Goal: Task Accomplishment & Management: Manage account settings

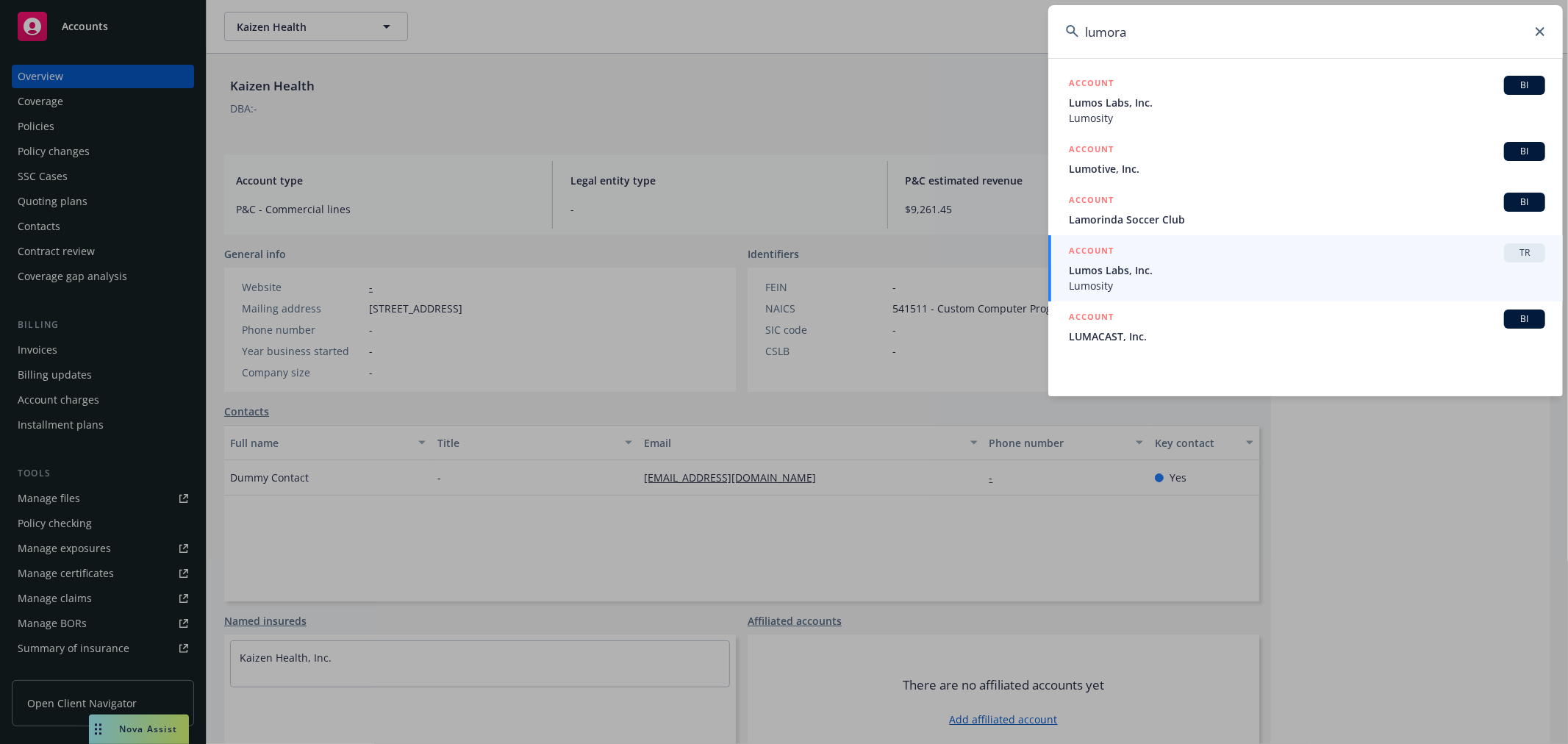
drag, startPoint x: 1223, startPoint y: 42, endPoint x: 954, endPoint y: 13, distance: 270.6
click at [954, 13] on div "lumora ACCOUNT BI Lumos Labs, Inc. Lumosity ACCOUNT BI Lumotive, Inc. ACCOUNT B…" at bounding box center [784, 372] width 1568 height 744
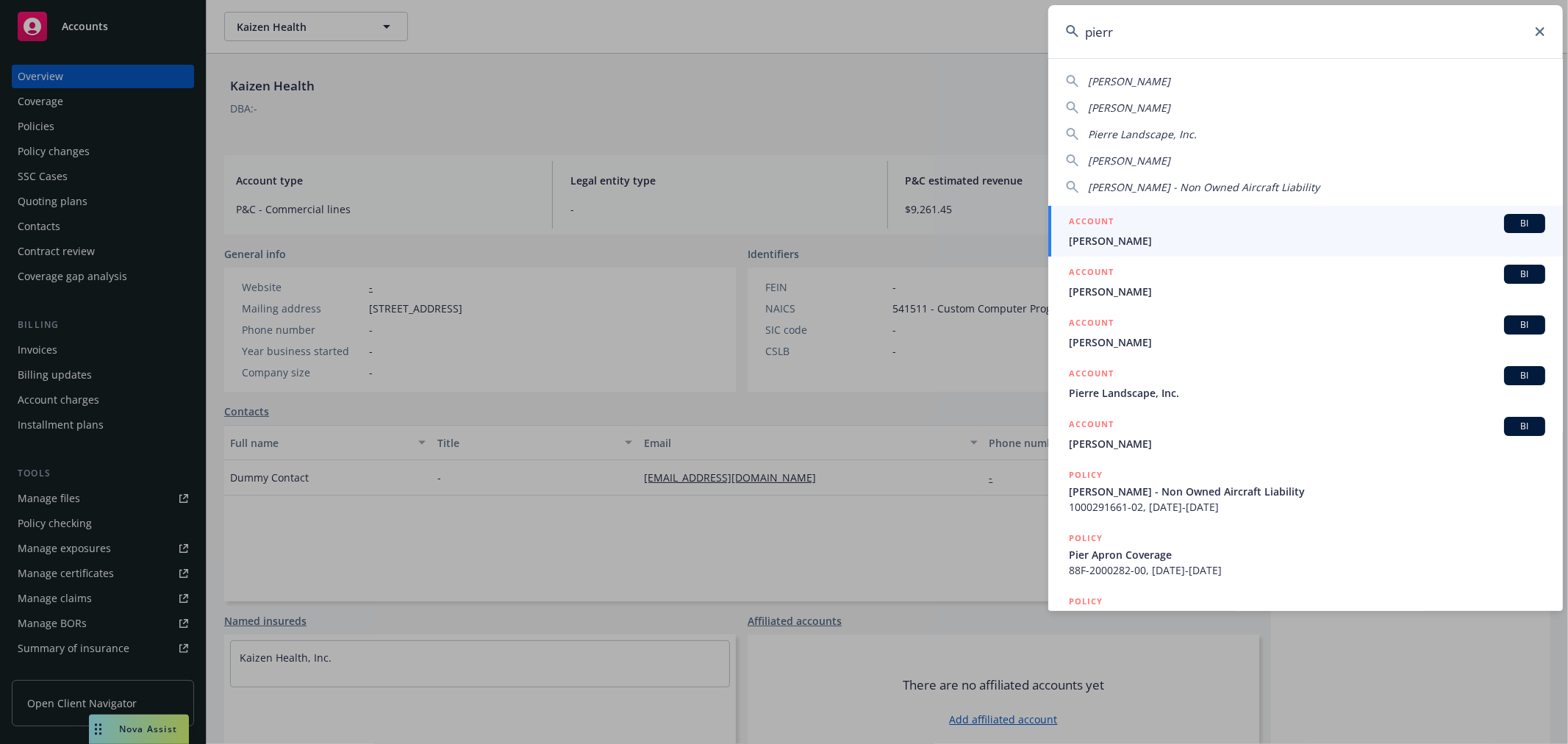
click at [1097, 34] on input "pierr" at bounding box center [1306, 31] width 515 height 52
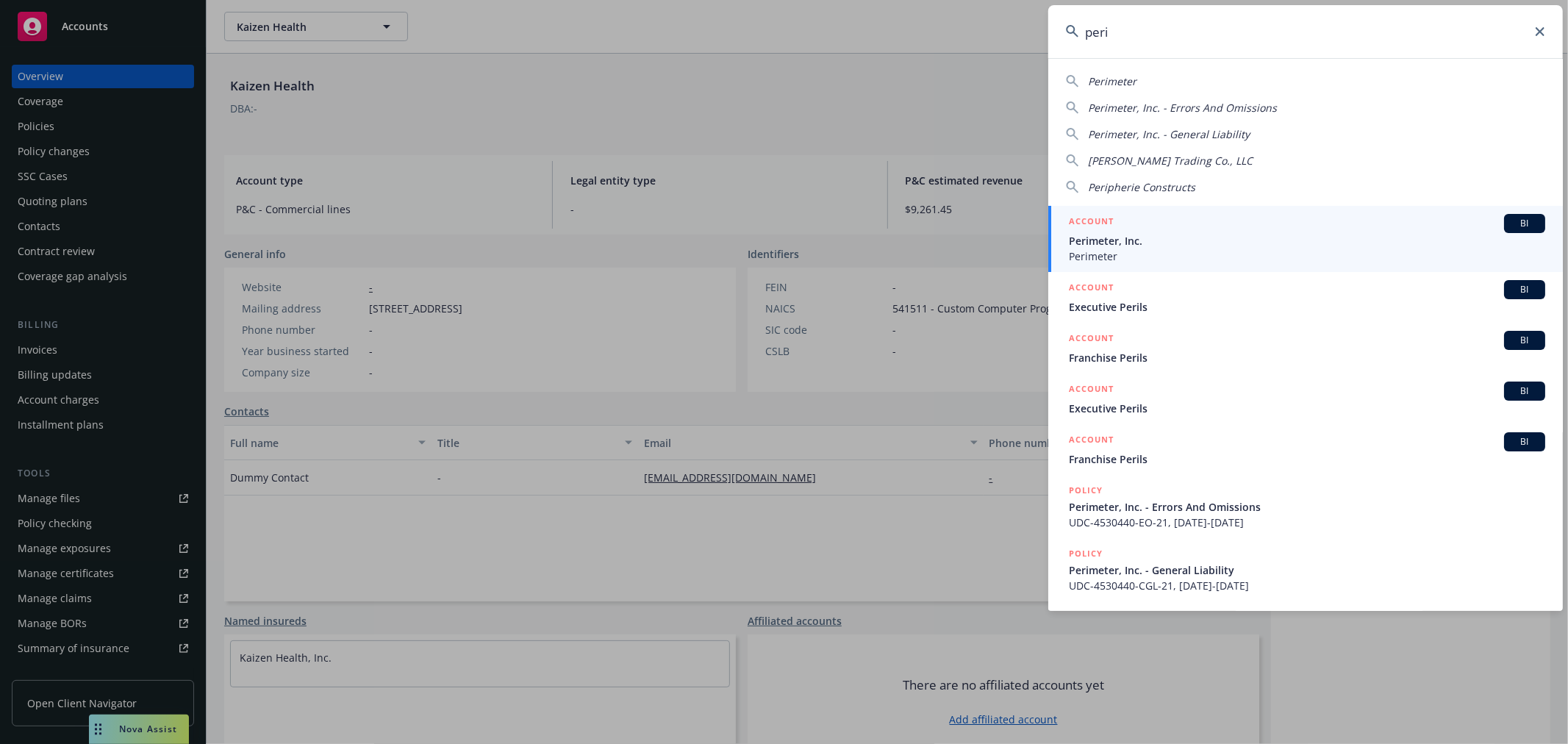
click at [1114, 38] on input "peri" at bounding box center [1306, 31] width 515 height 52
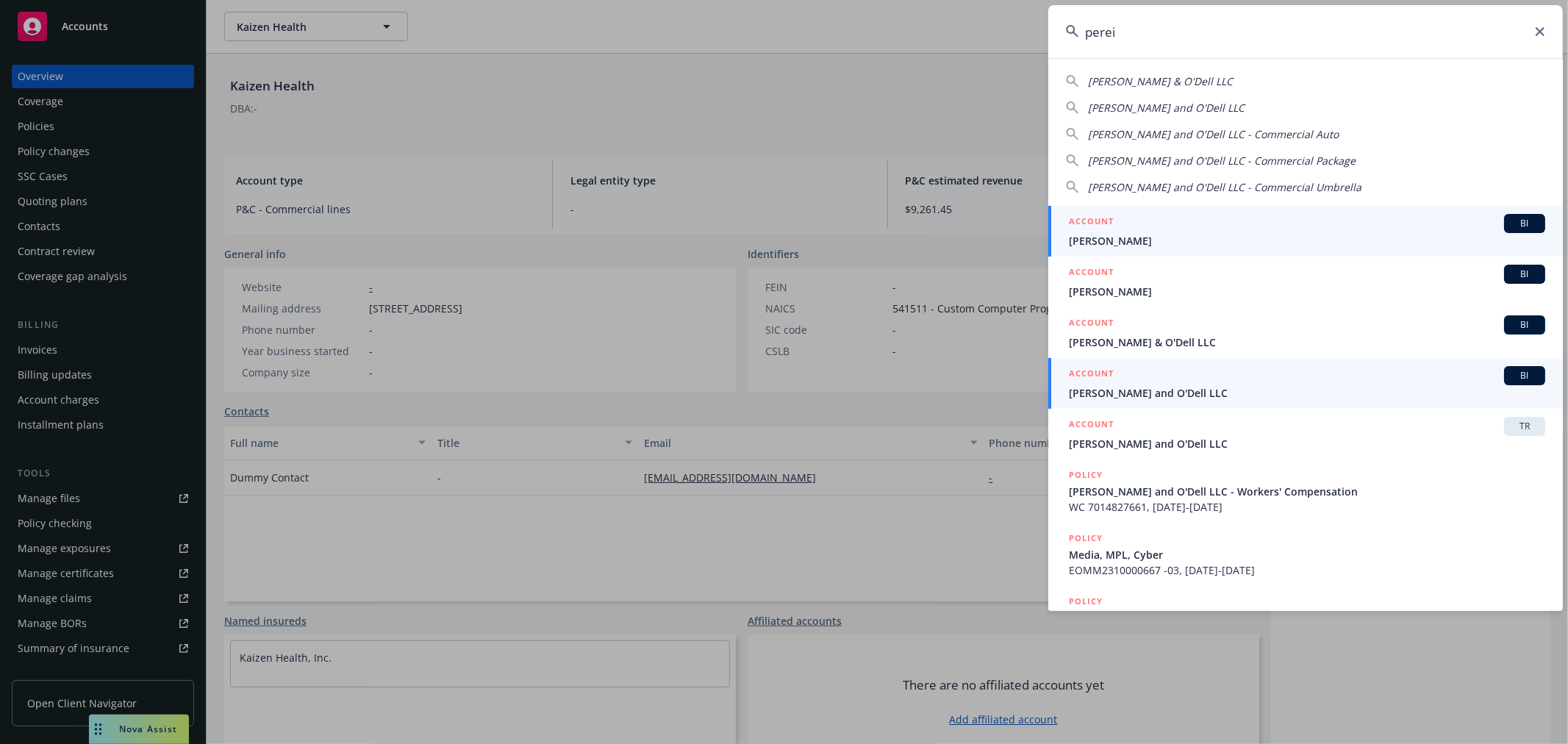
type input "perei"
click at [1174, 391] on span "[PERSON_NAME] and O'Dell LLC" at bounding box center [1307, 393] width 476 height 16
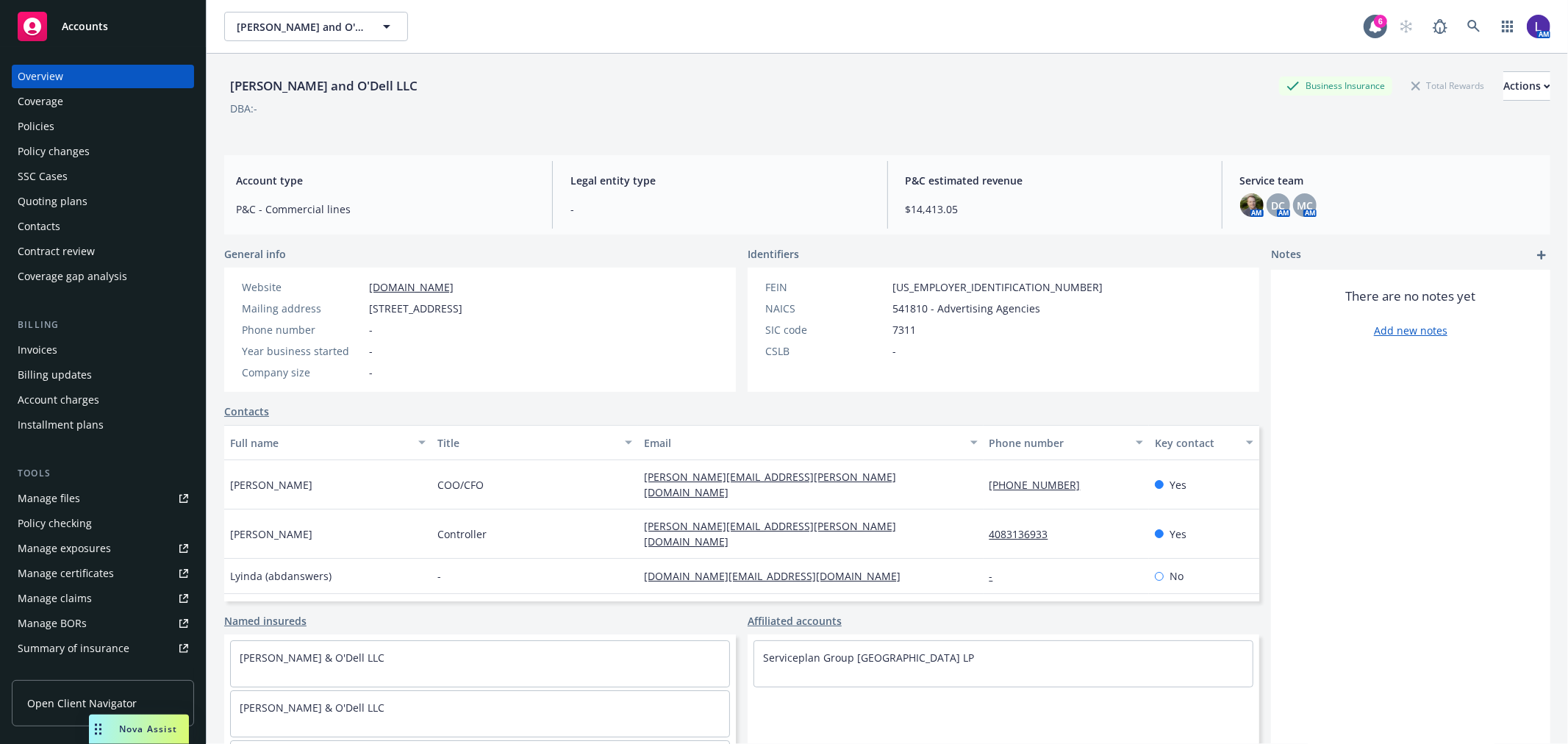
click at [1229, 210] on div "Service team AM DC AM MC AM" at bounding box center [1390, 195] width 323 height 68
click at [1241, 206] on img at bounding box center [1252, 205] width 23 height 23
click at [1272, 206] on span "DC" at bounding box center [1278, 206] width 14 height 16
click at [1297, 200] on span "MC" at bounding box center [1305, 206] width 17 height 16
click at [84, 113] on div "Coverage" at bounding box center [103, 101] width 171 height 23
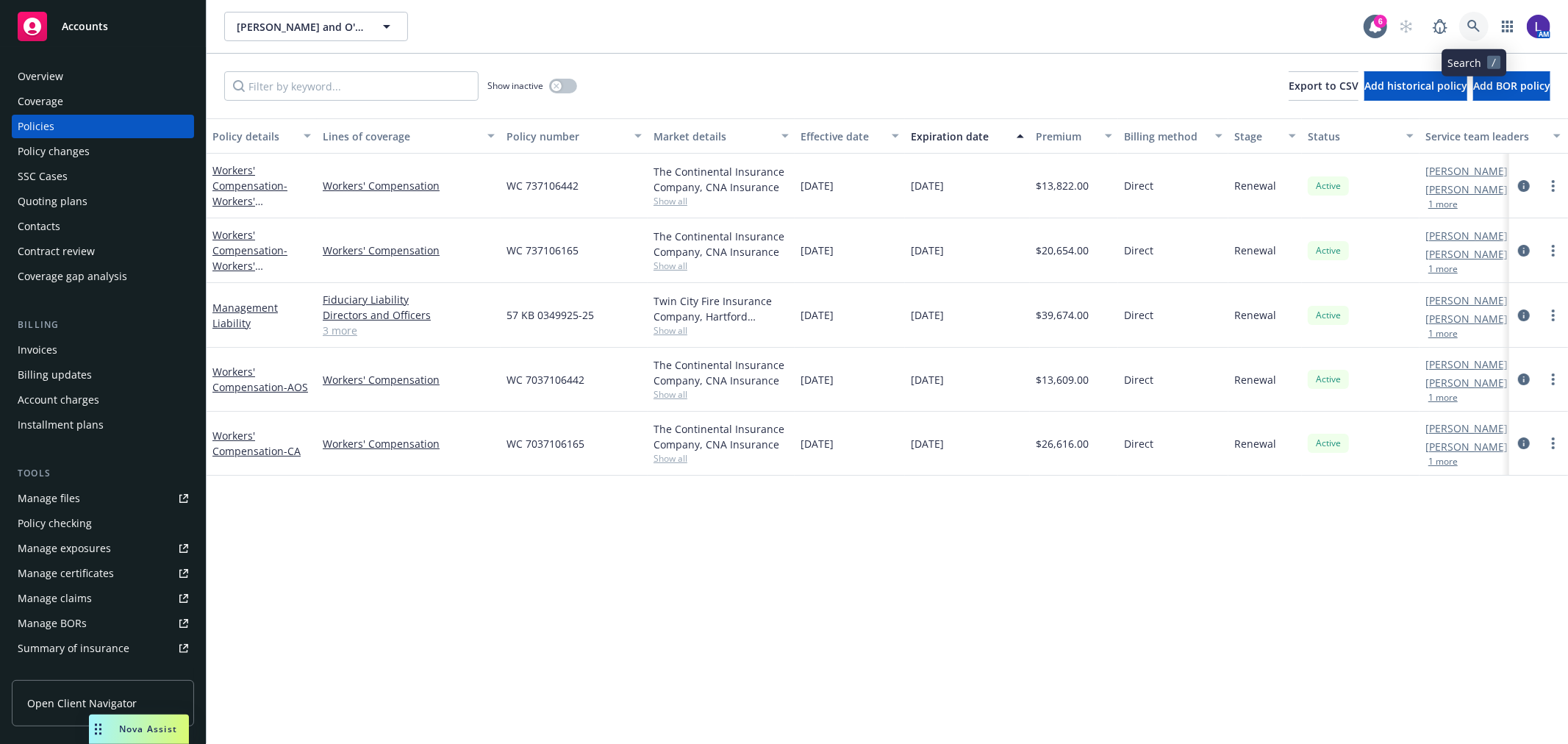
click at [1469, 27] on icon at bounding box center [1475, 26] width 14 height 14
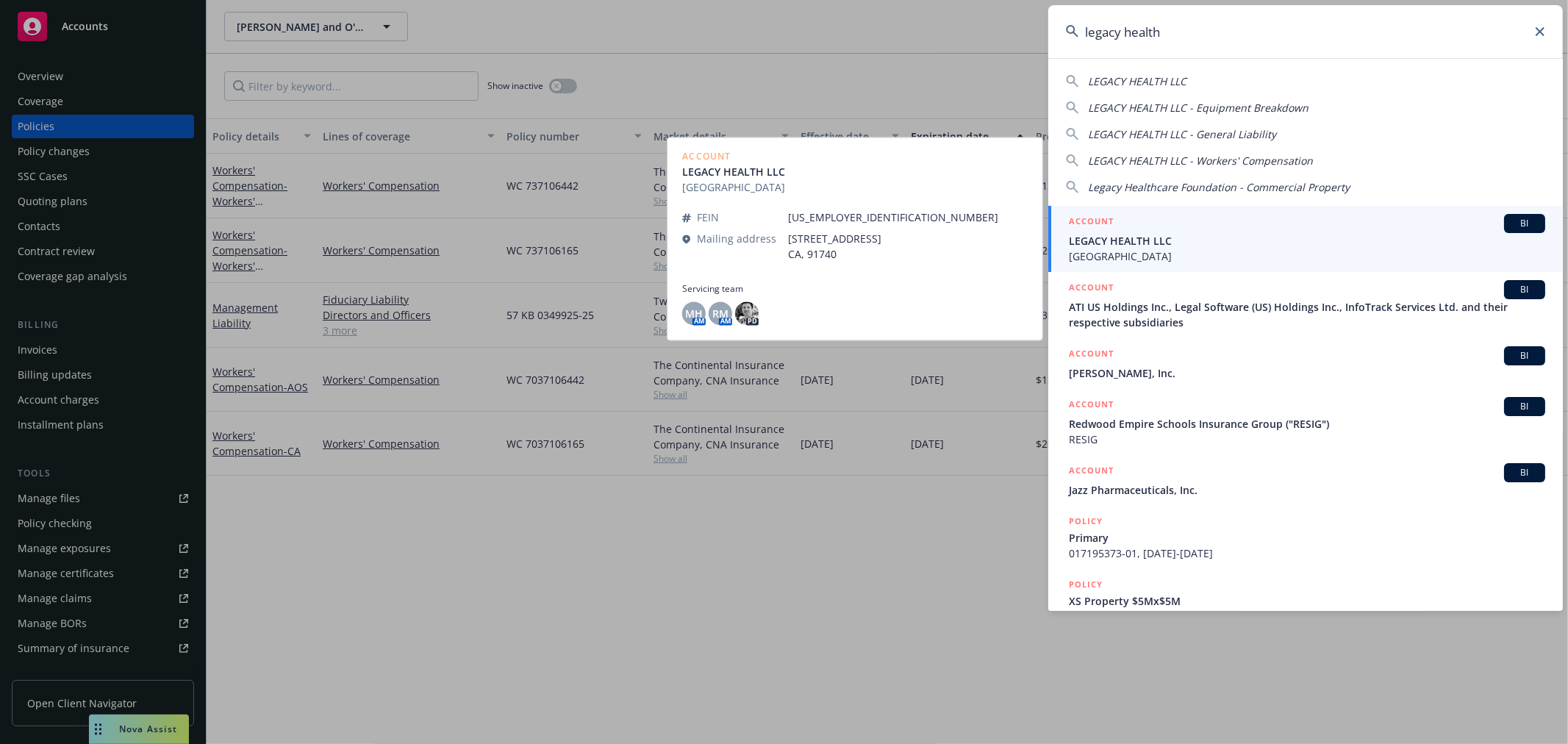
type input "legacy health"
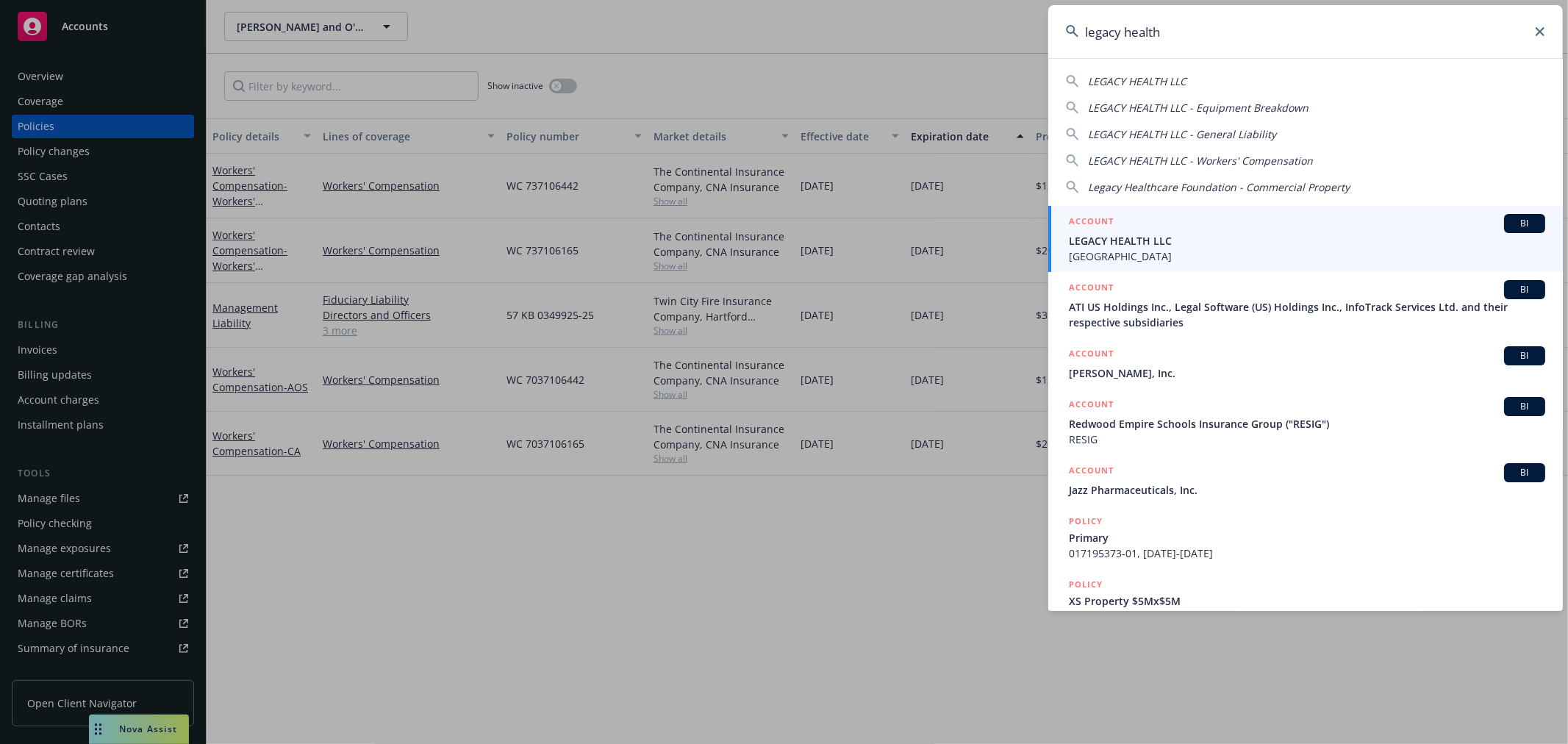
click at [1175, 237] on span "LEGACY HEALTH LLC" at bounding box center [1307, 241] width 476 height 16
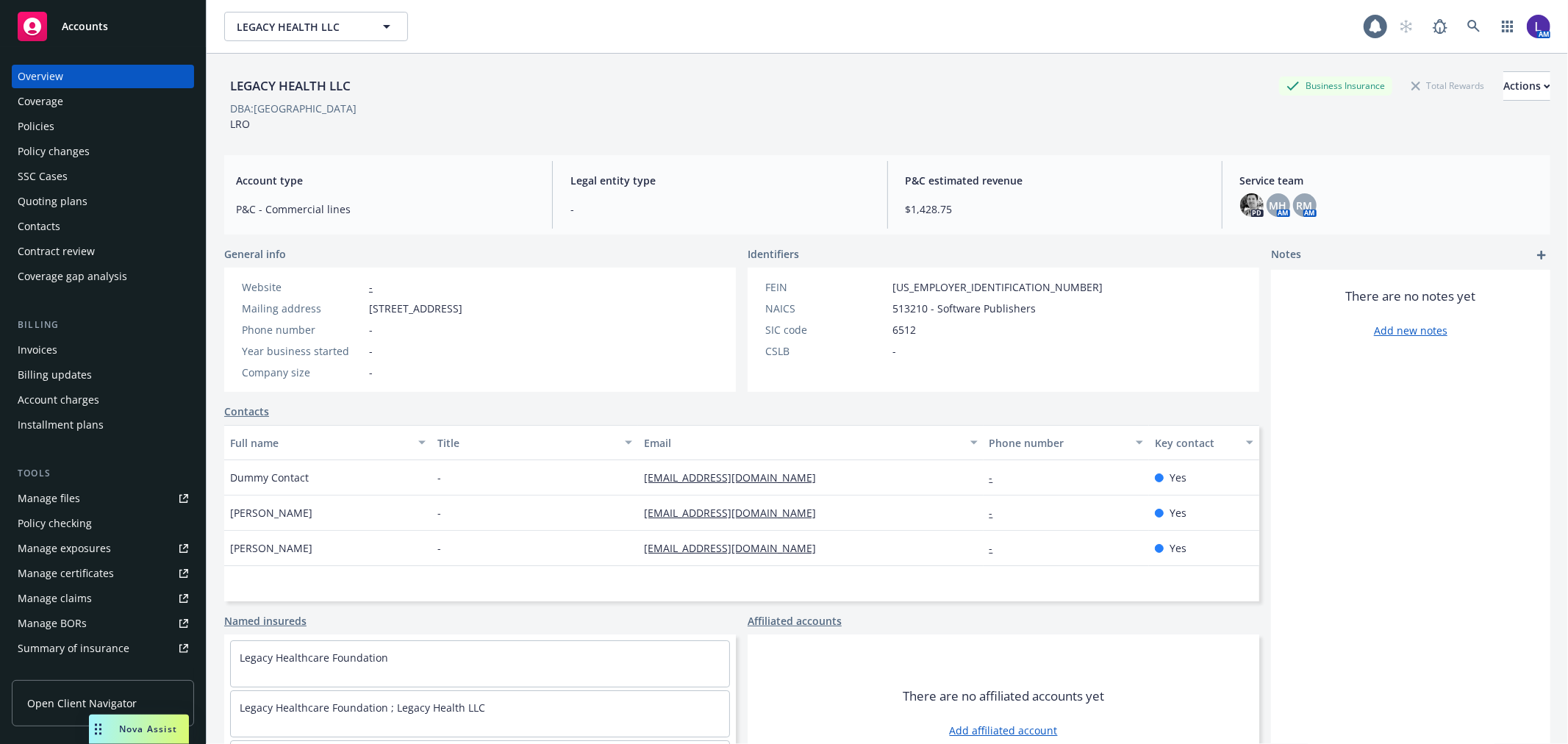
click at [79, 128] on div "Policies" at bounding box center [103, 126] width 171 height 23
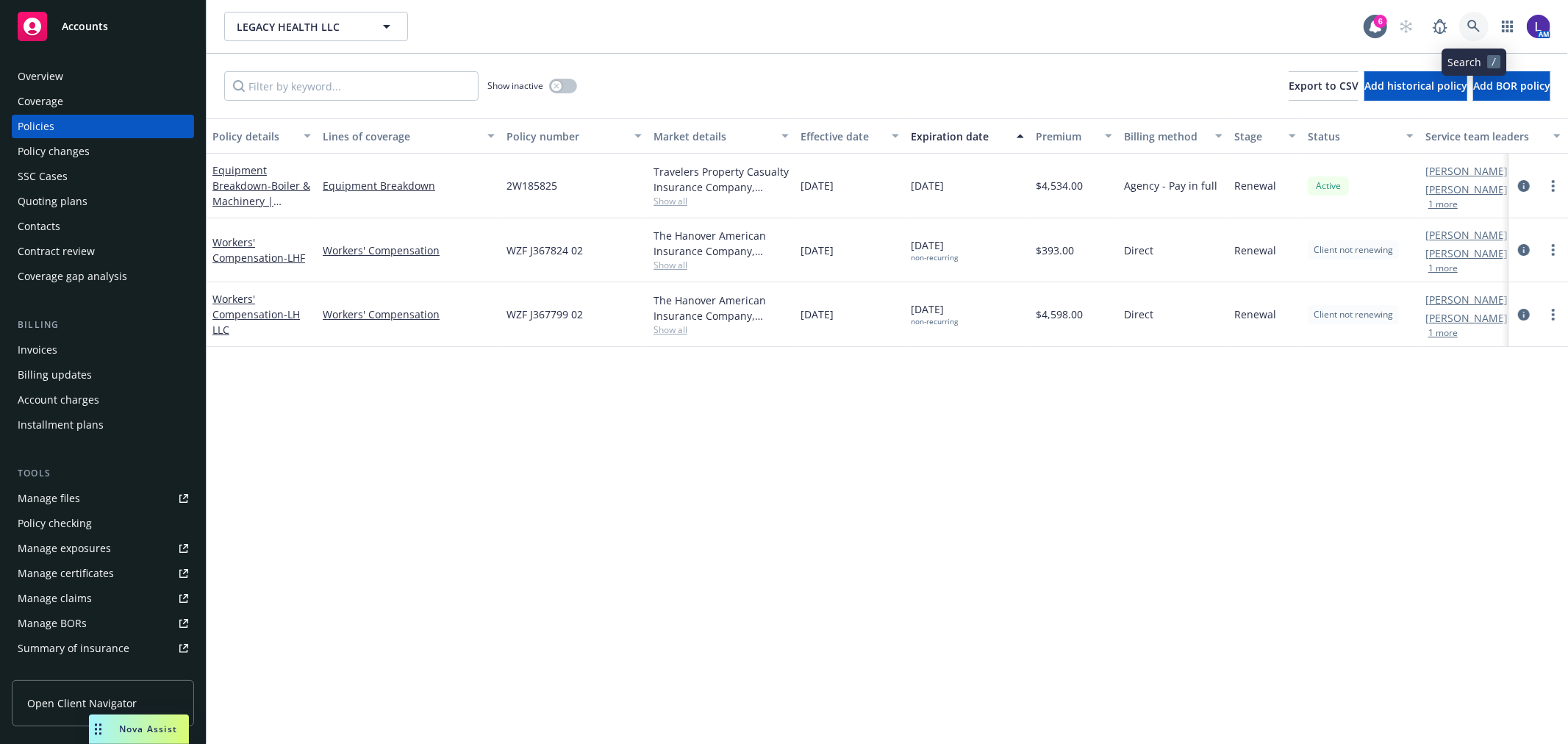
click at [1473, 25] on icon at bounding box center [1475, 26] width 14 height 14
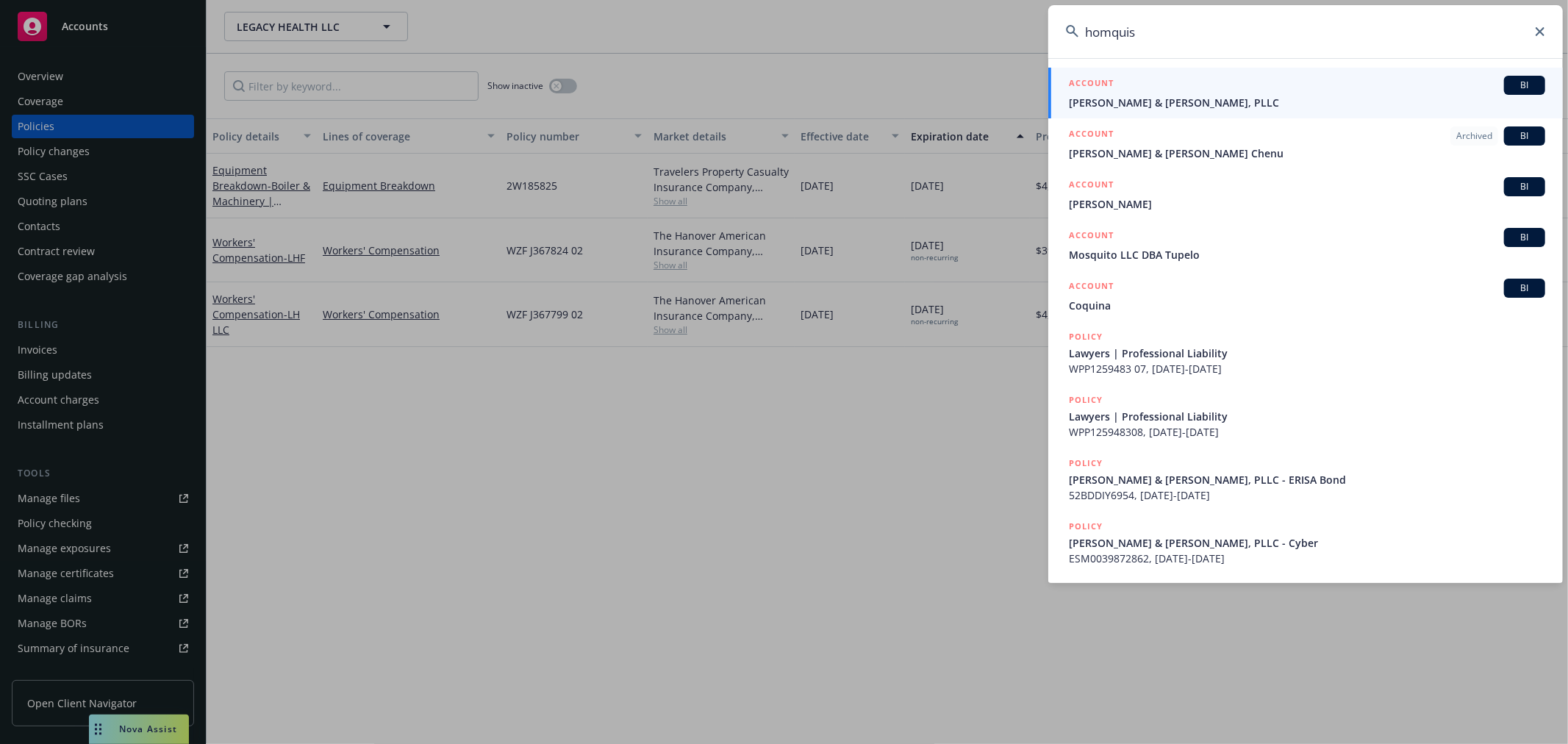
type input "homquist"
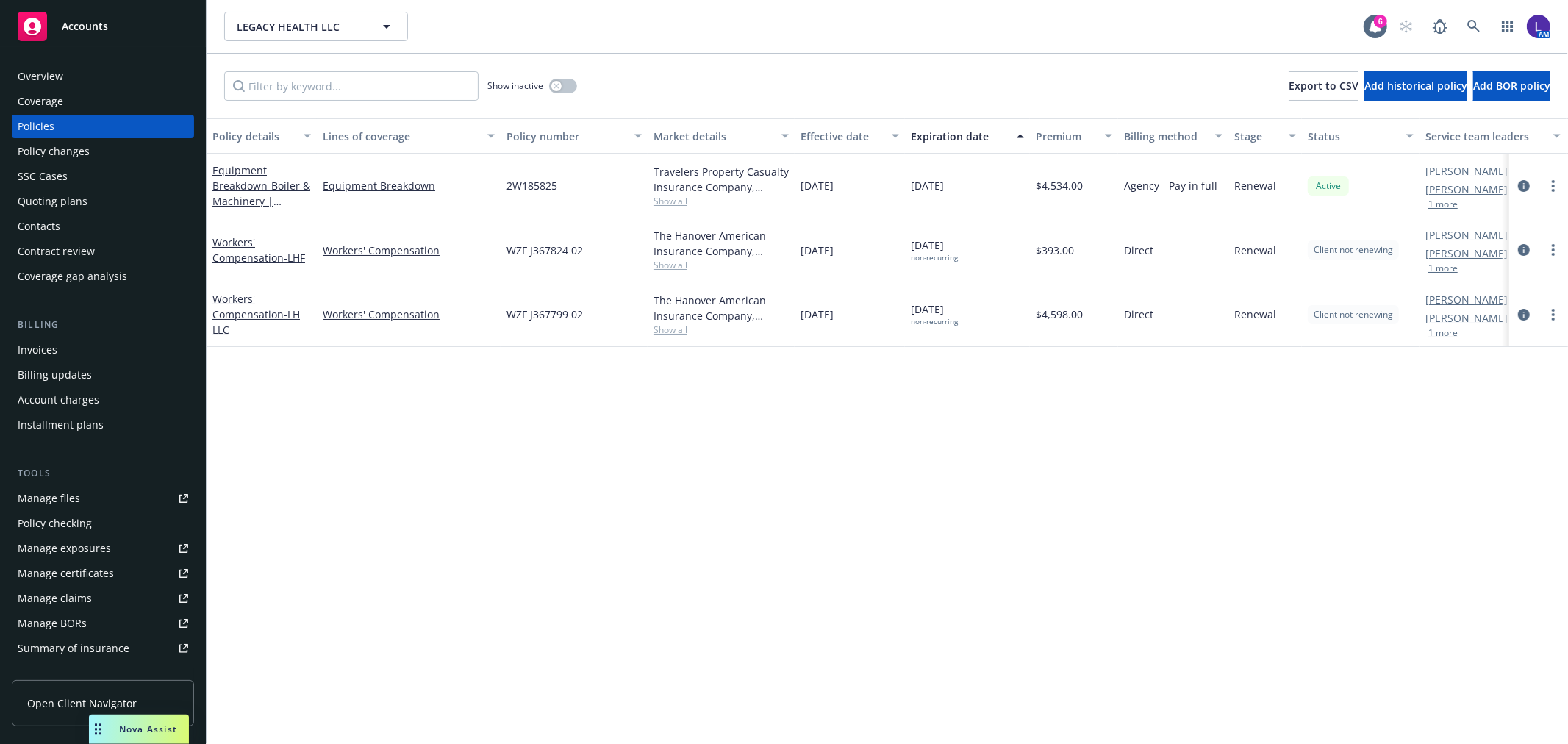
click at [50, 498] on div "Manage files" at bounding box center [49, 498] width 62 height 23
click at [1441, 203] on button "1 more" at bounding box center [1444, 204] width 29 height 9
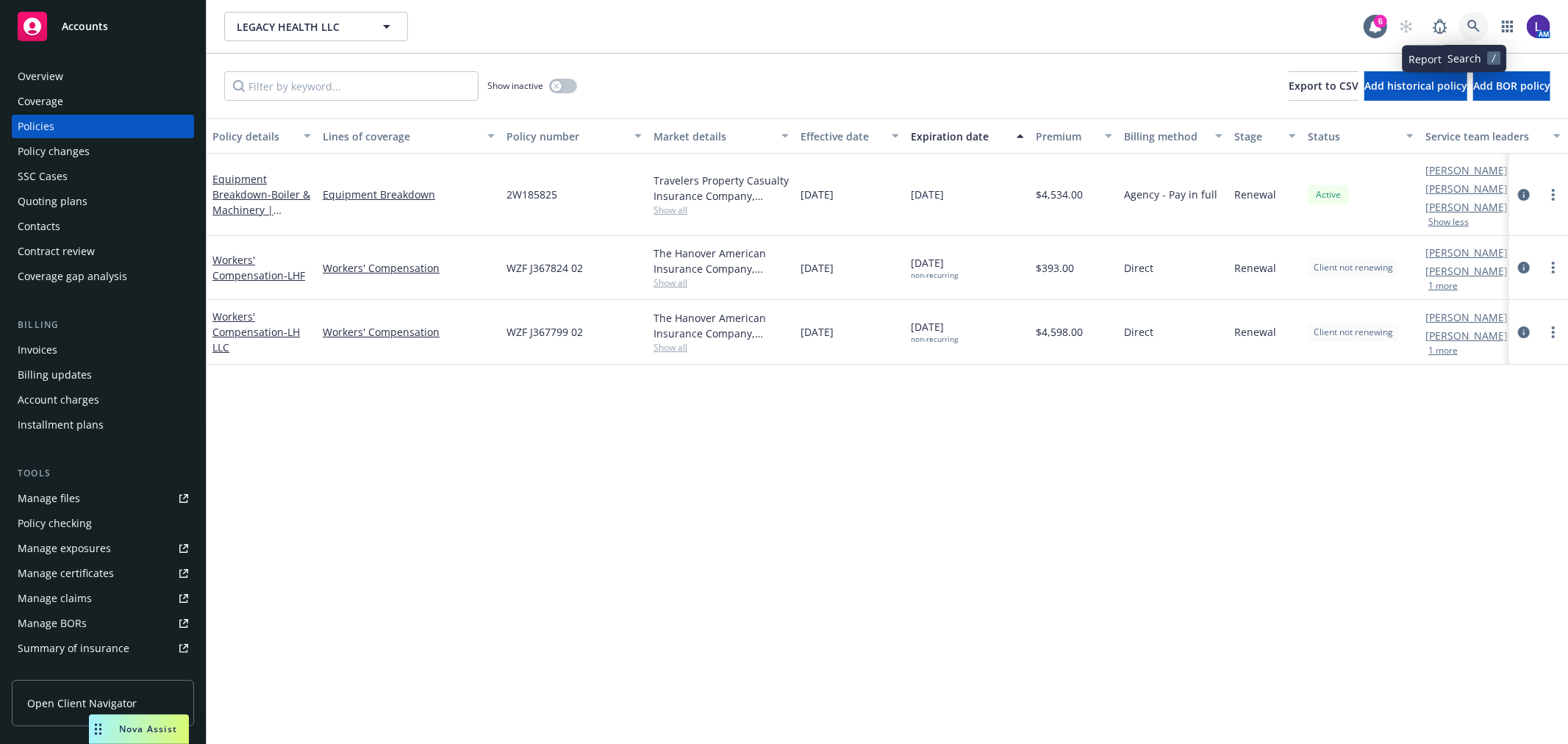
click at [1468, 17] on link at bounding box center [1474, 26] width 29 height 29
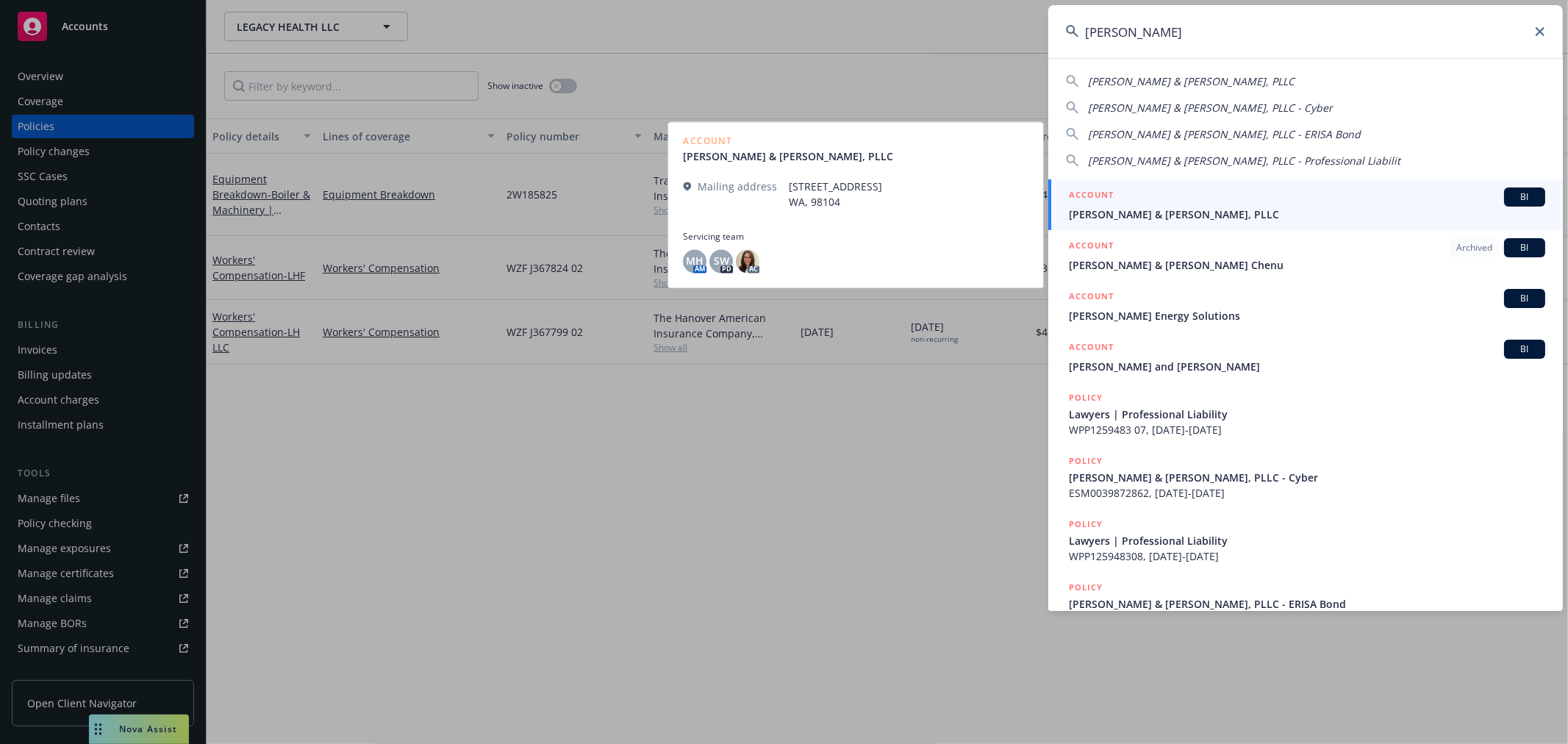
type input "[PERSON_NAME]"
click at [1214, 204] on div "ACCOUNT BI" at bounding box center [1307, 197] width 476 height 19
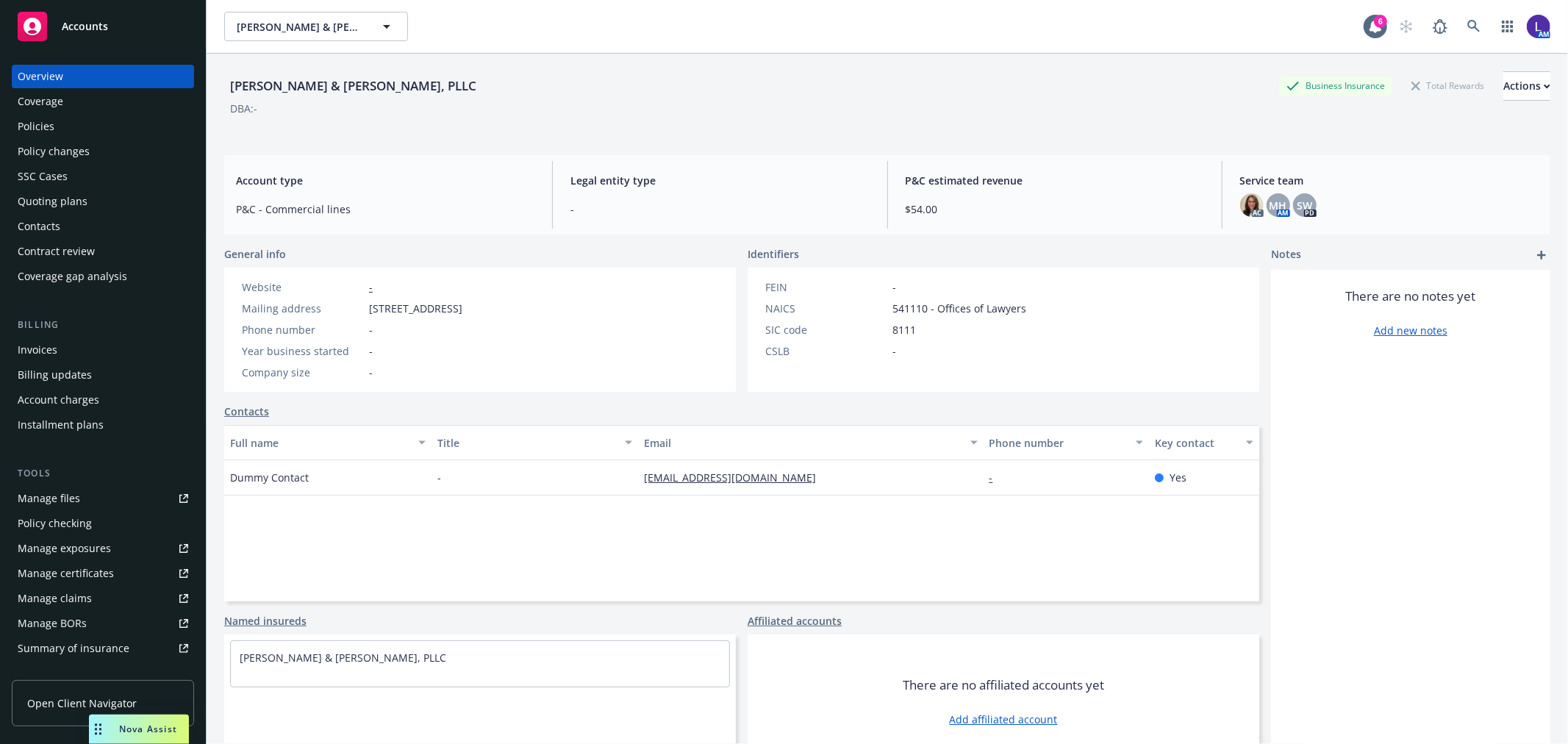
click at [72, 116] on div "Policies" at bounding box center [103, 126] width 171 height 23
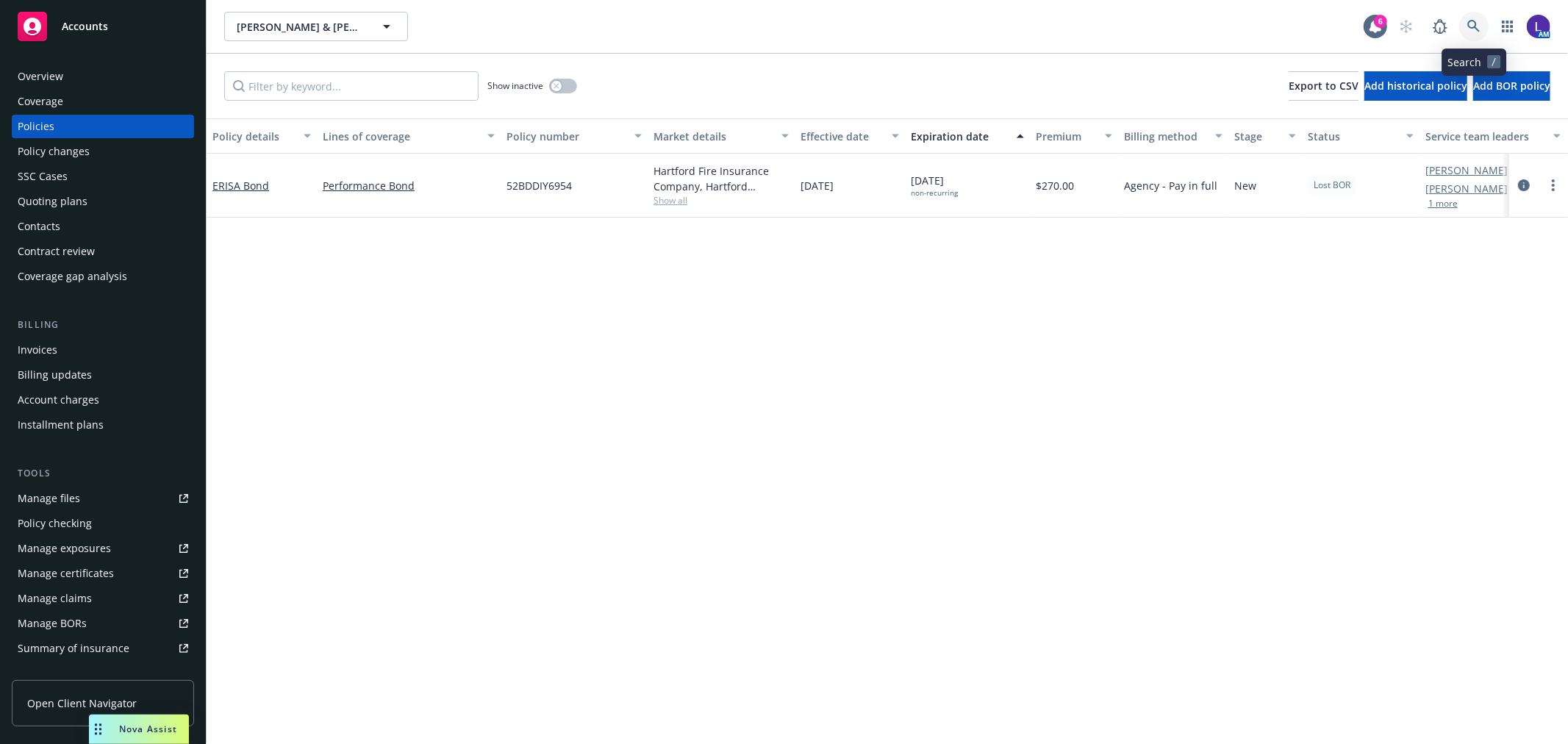
click at [1468, 31] on icon at bounding box center [1475, 26] width 14 height 14
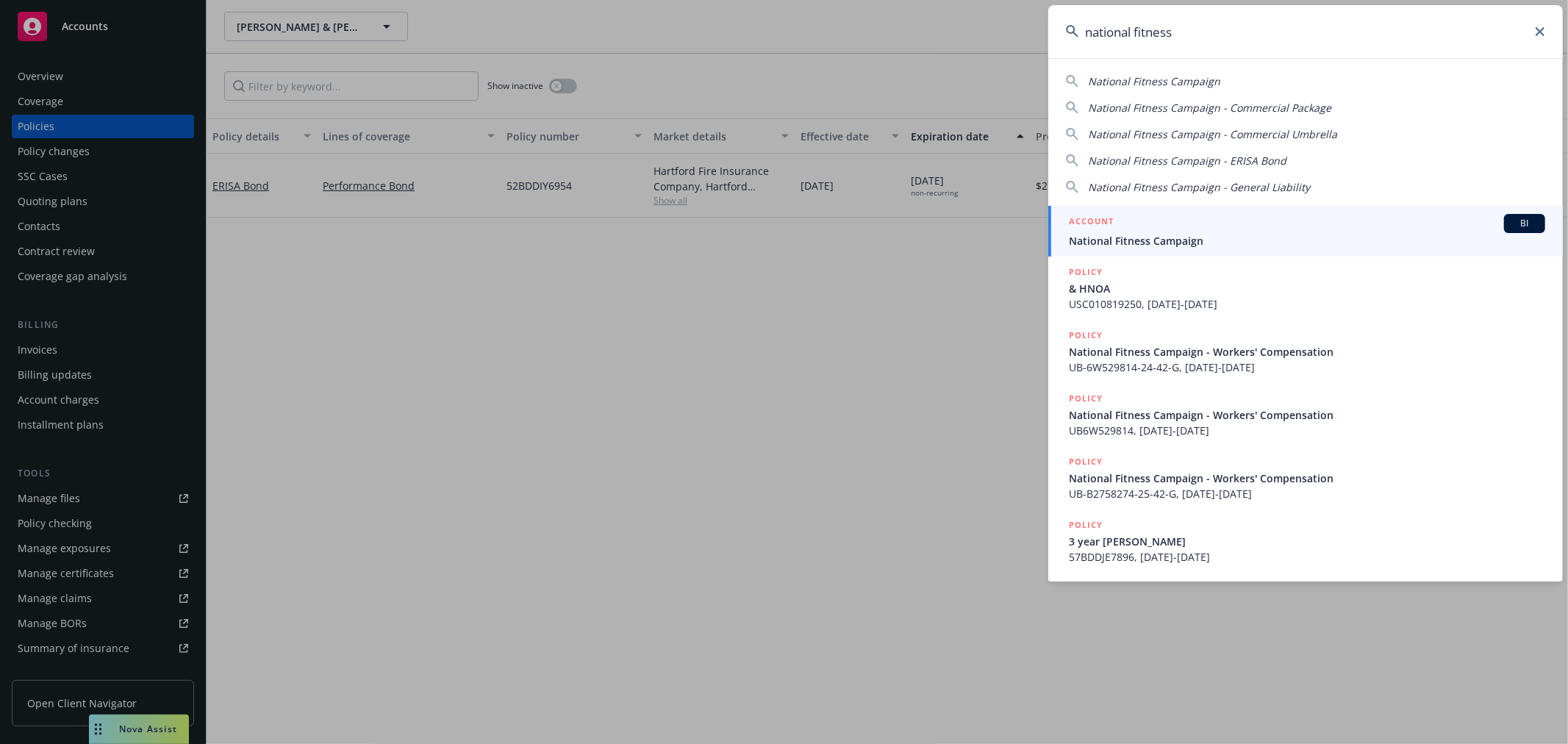
type input "national fitness"
click at [1126, 233] on span "National Fitness Campaign" at bounding box center [1307, 241] width 476 height 16
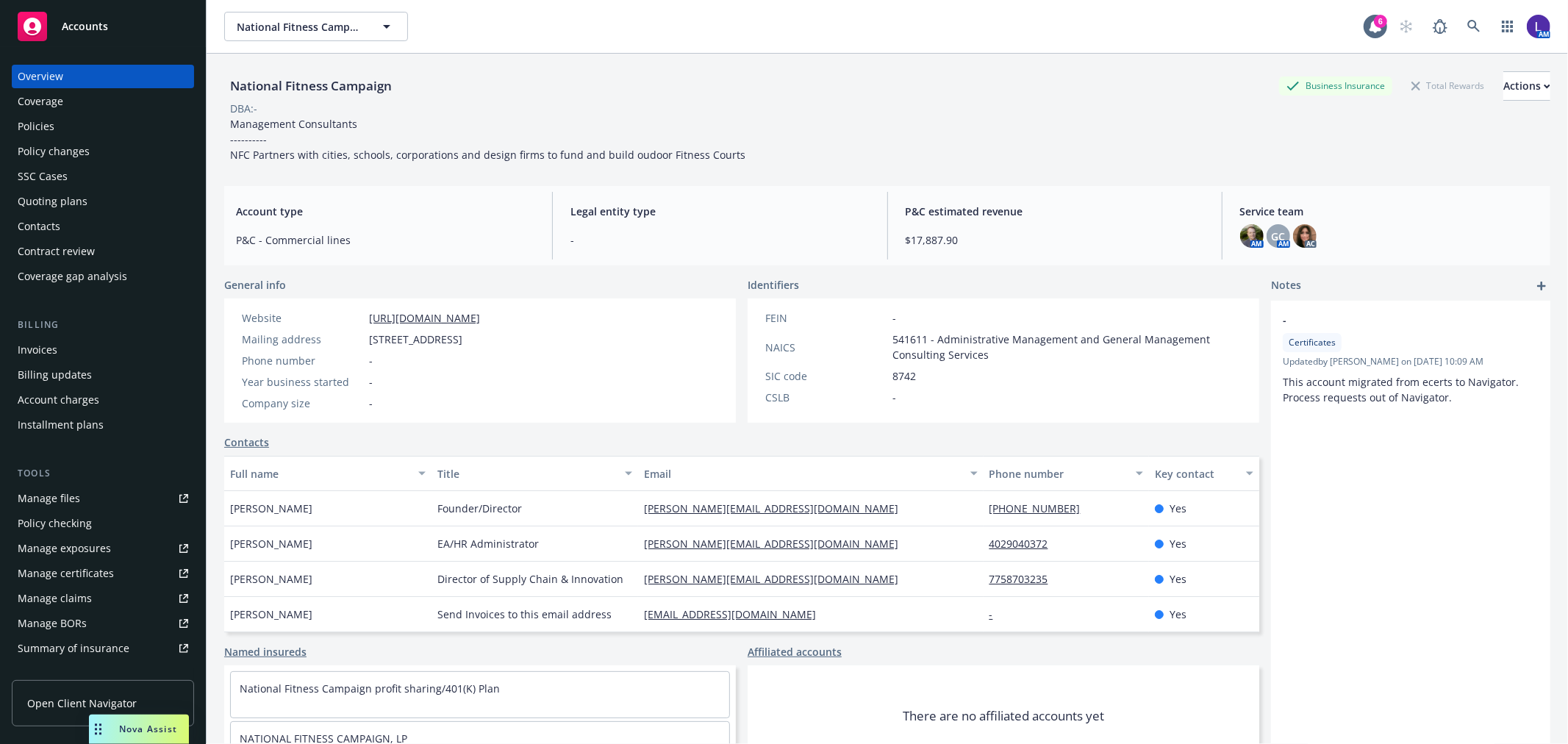
click at [71, 122] on div "Policies" at bounding box center [103, 126] width 171 height 23
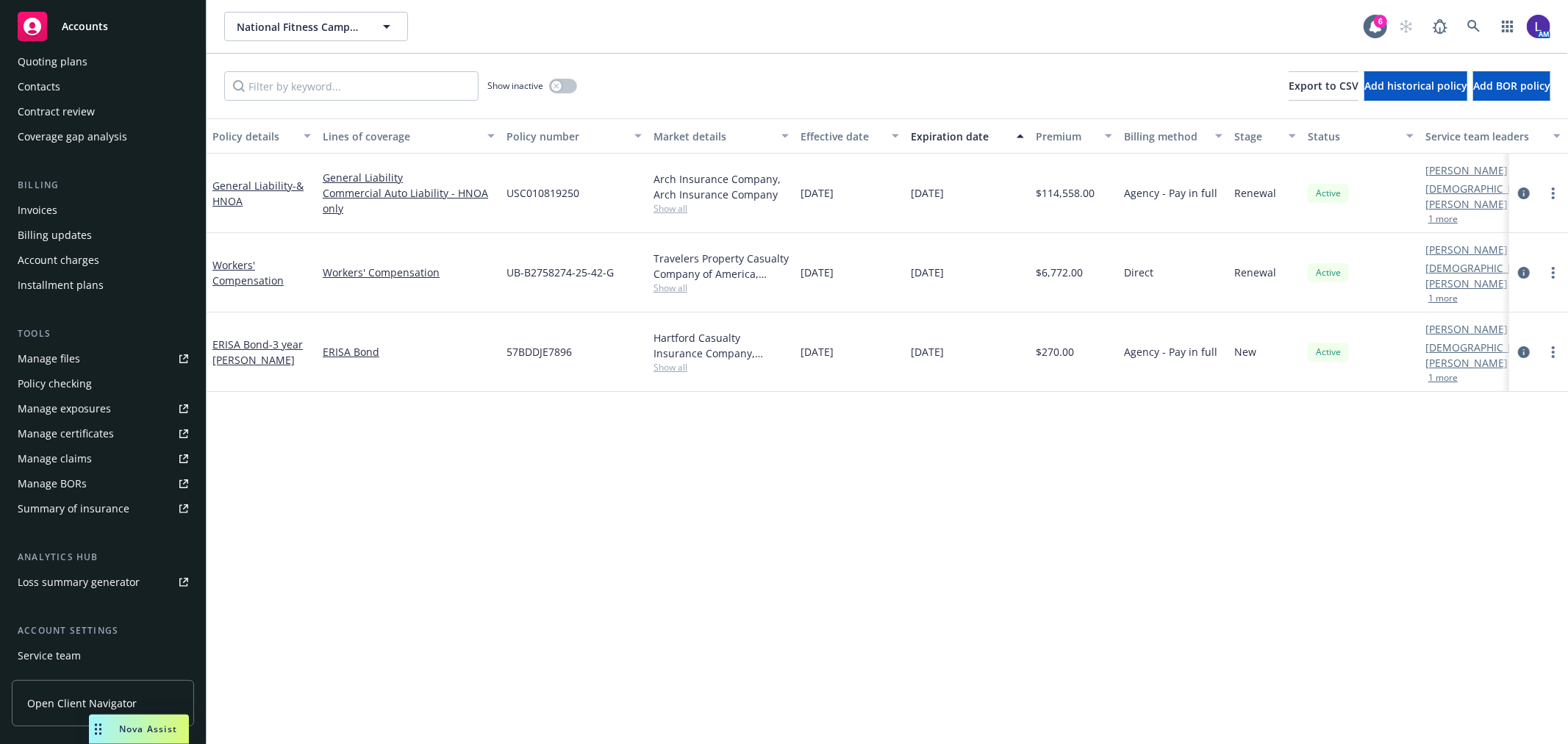
scroll to position [238, 0]
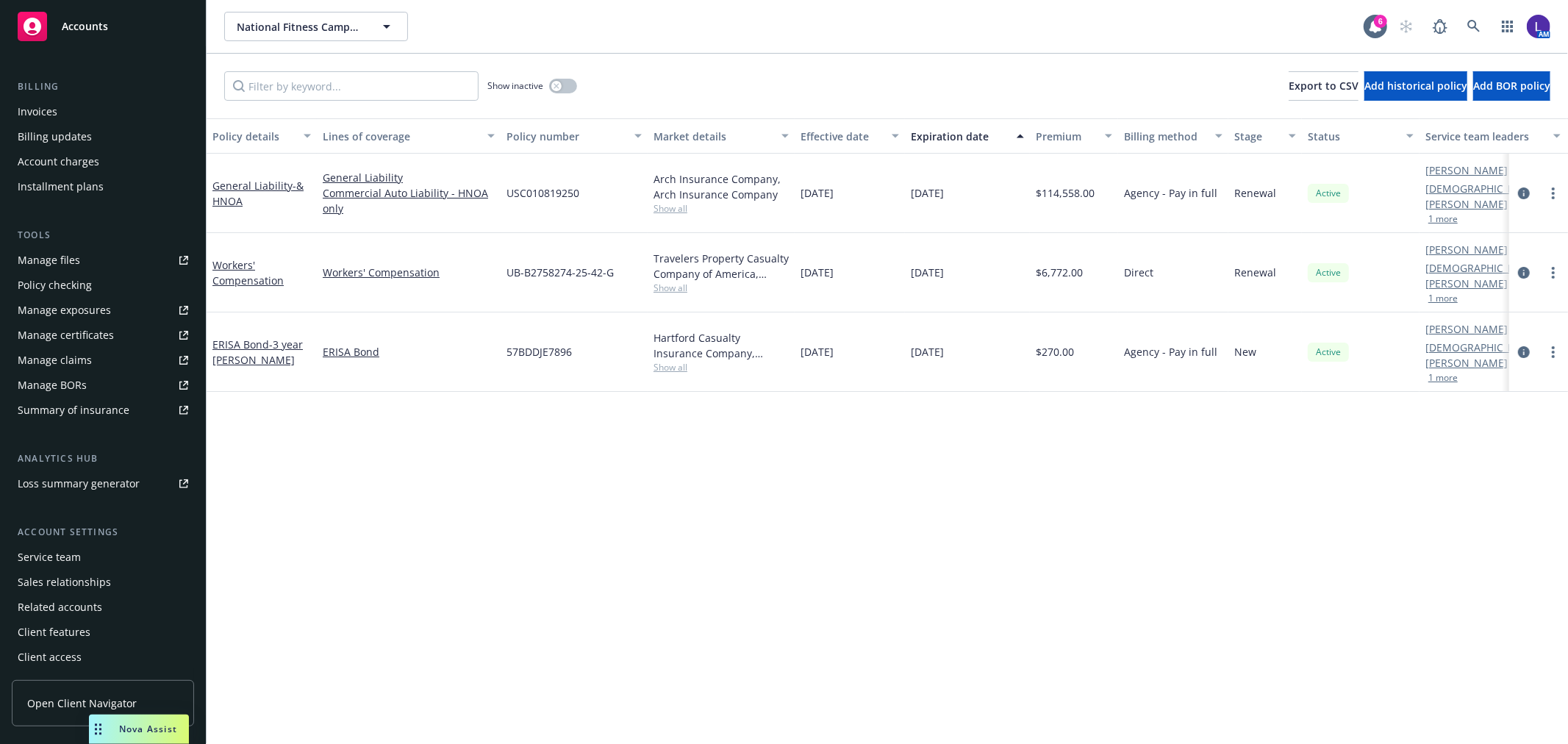
click at [68, 549] on div "Service team" at bounding box center [49, 558] width 63 height 23
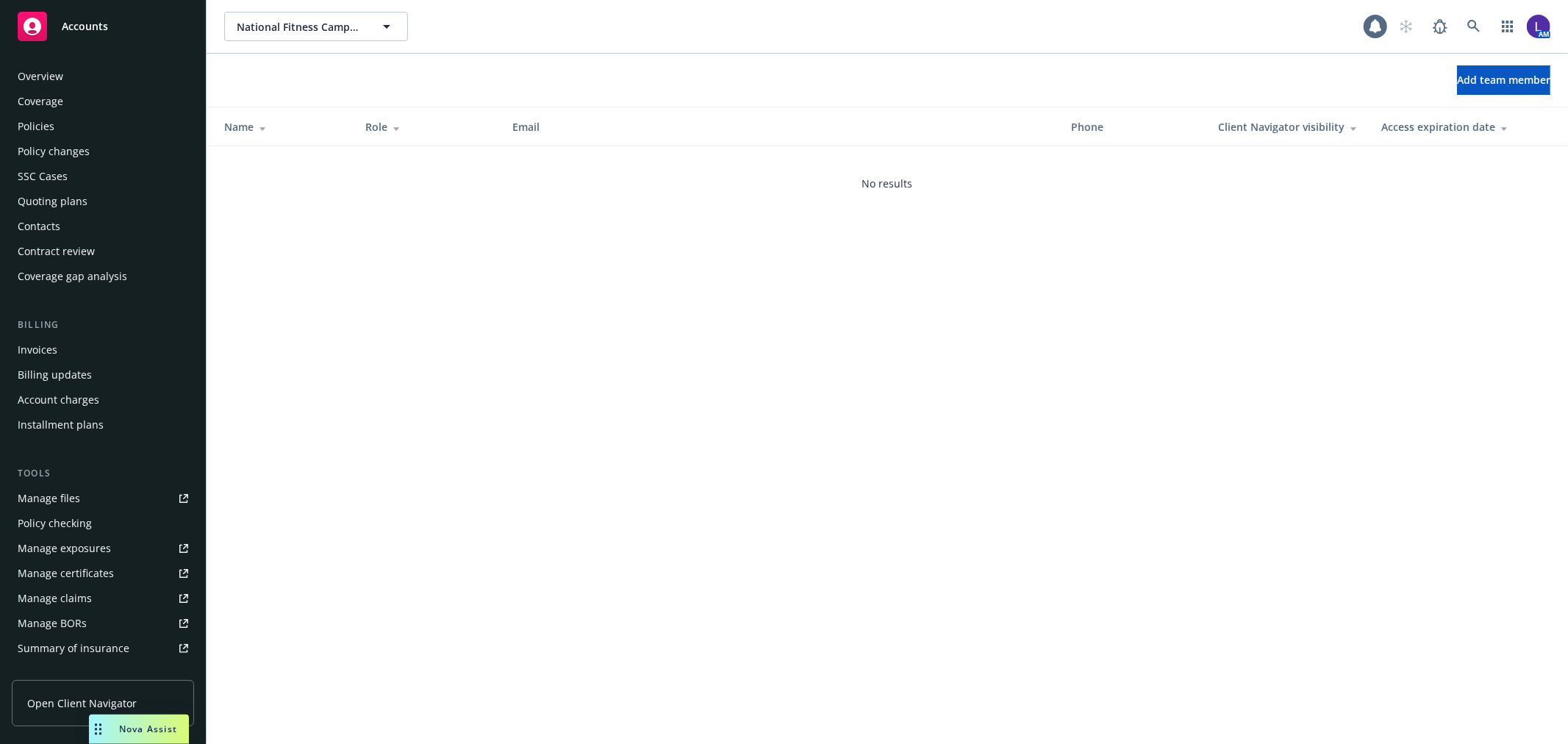
scroll to position [239, 0]
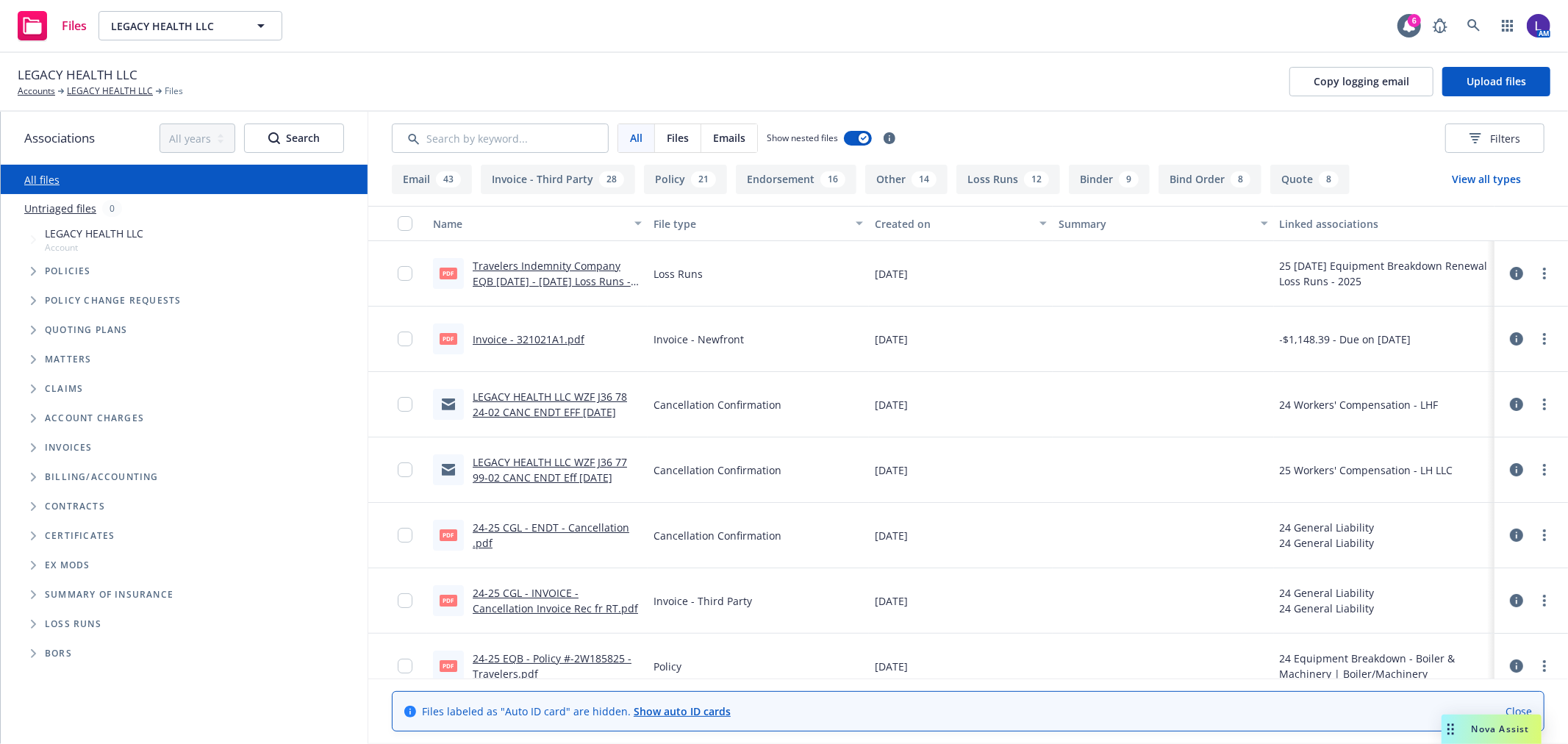
click at [491, 408] on link "LEGACY HEALTH LLC WZF J36 78 24-02 CANC ENDT EFF 04-01-2025" at bounding box center [550, 404] width 154 height 29
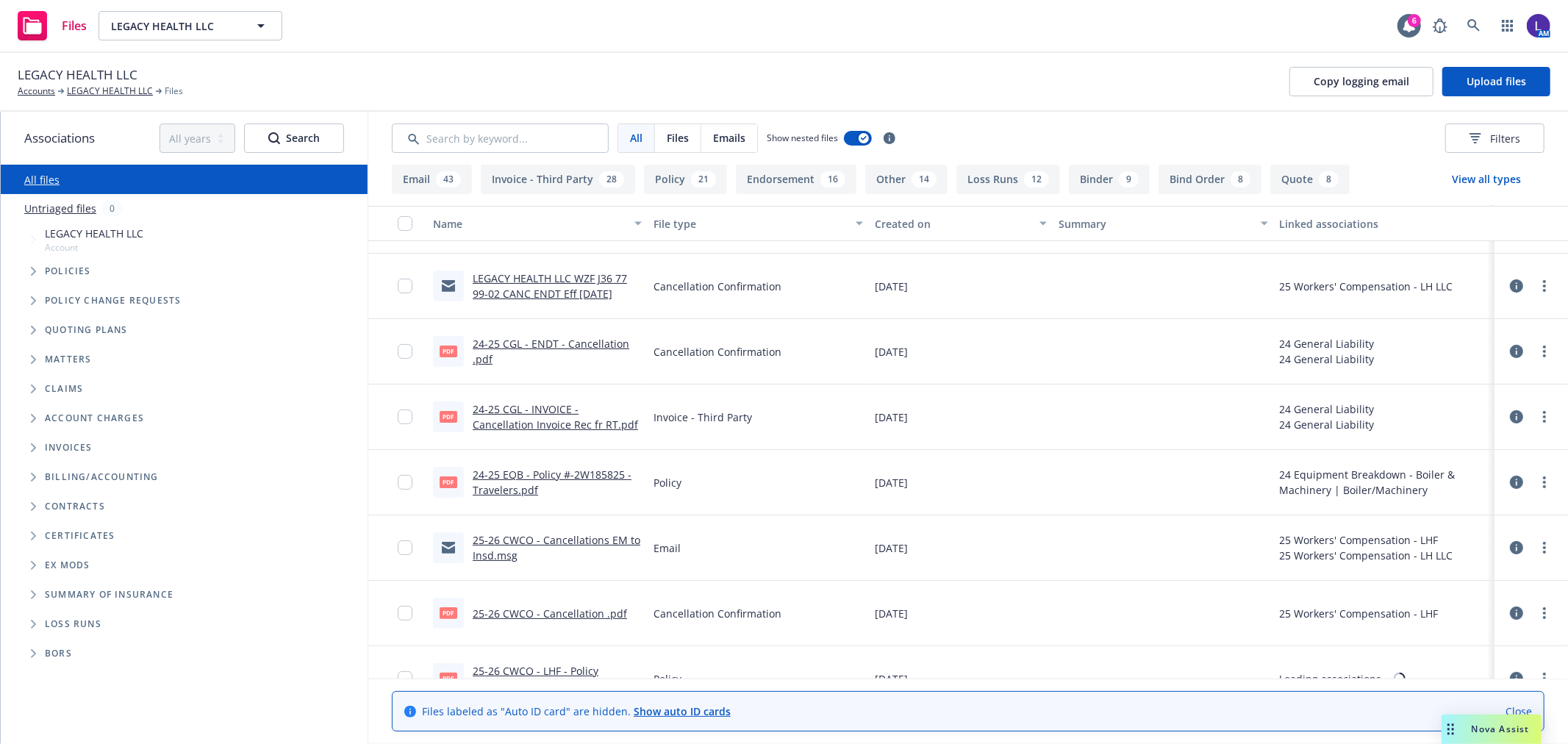
scroll to position [245, 0]
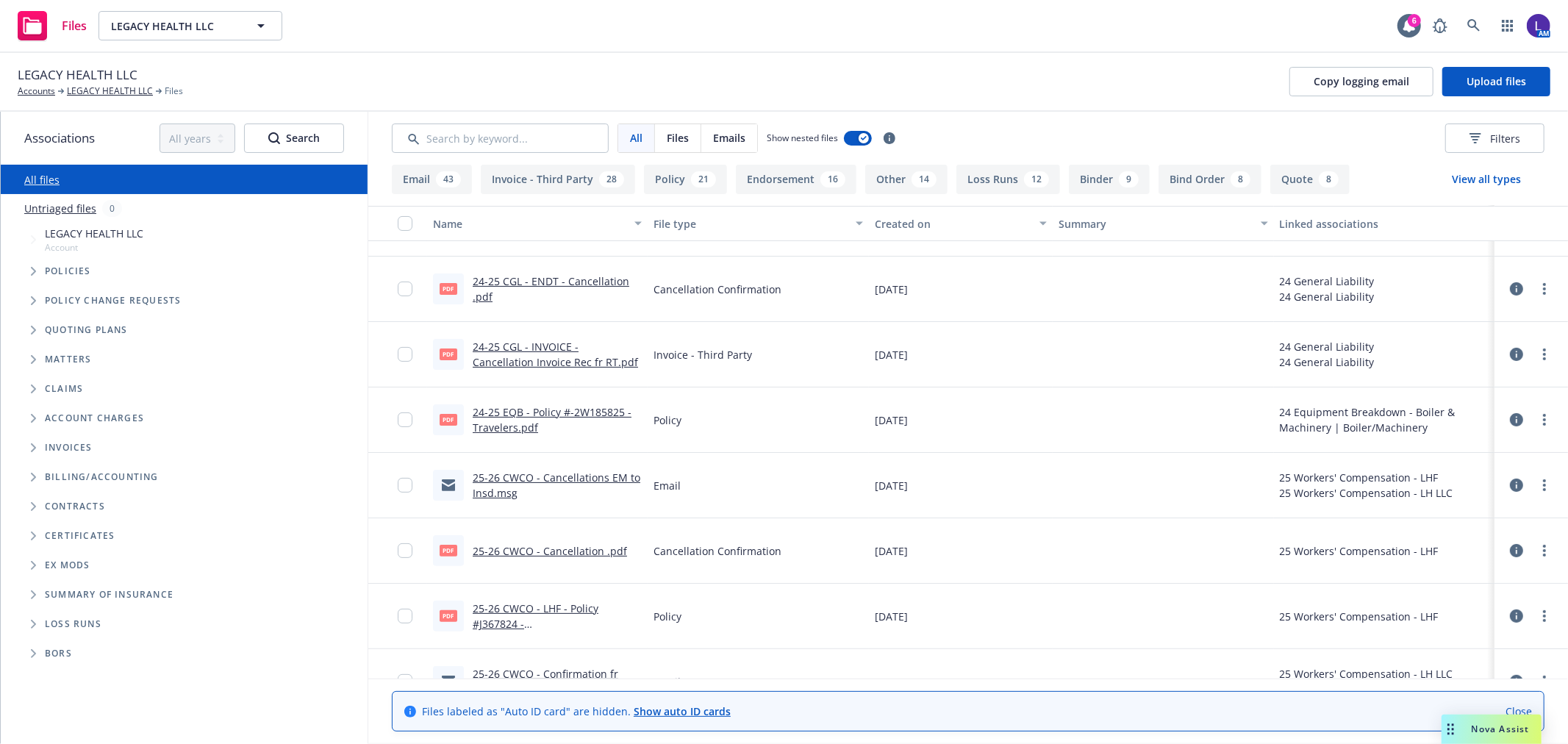
click at [567, 481] on link "25-26 CWCO - Cancellations EM to Insd.msg" at bounding box center [557, 485] width 168 height 29
